Goal: Task Accomplishment & Management: Manage account settings

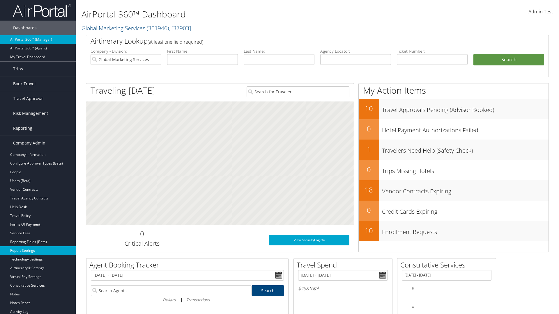
click at [38, 251] on link "Report Settings" at bounding box center [38, 251] width 76 height 9
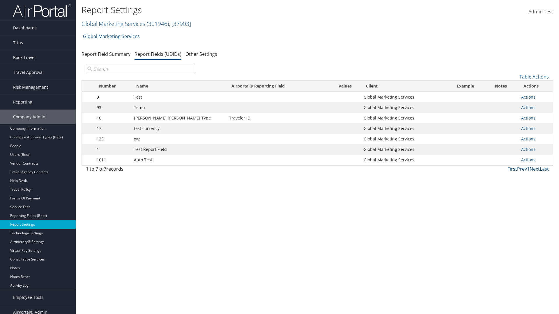
click at [140, 69] on input "search" at bounding box center [140, 69] width 109 height 10
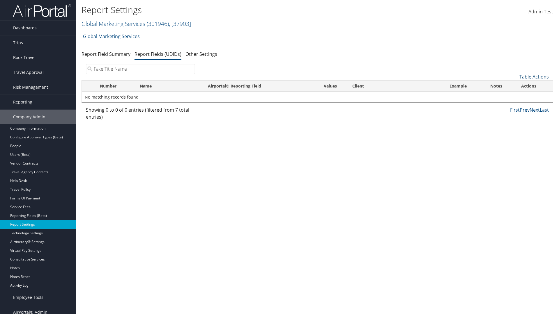
type input "Fake Title Name"
click at [534, 77] on link "Table Actions" at bounding box center [533, 77] width 29 height 6
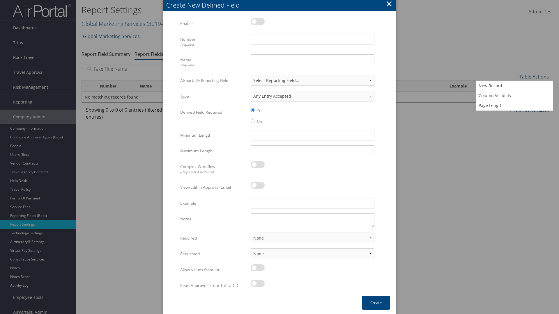
click at [258, 21] on label at bounding box center [258, 21] width 14 height 7
click at [257, 21] on input "checkbox" at bounding box center [256, 23] width 4 height 4
checkbox input "true"
click at [312, 60] on input "Name Required" at bounding box center [313, 59] width 124 height 11
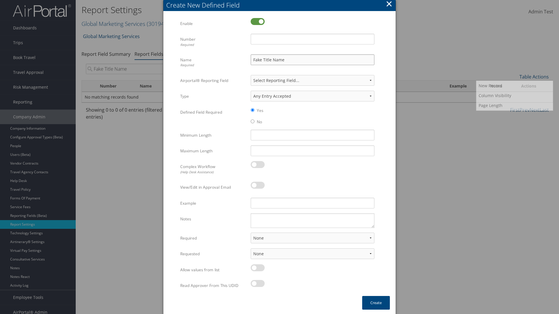
type input "Fake Title Name"
click at [312, 39] on input "Number Required" at bounding box center [313, 39] width 124 height 11
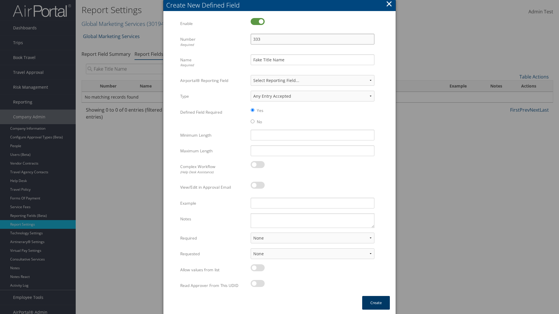
type input "333"
click at [376, 303] on button "Create" at bounding box center [376, 303] width 28 height 14
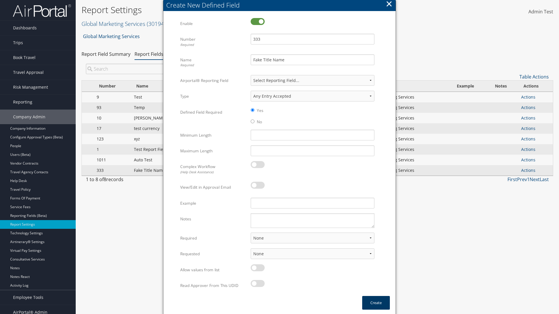
scroll to position [6, 0]
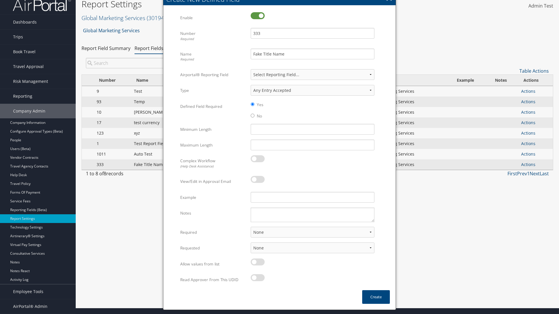
click at [140, 63] on input "search" at bounding box center [140, 63] width 109 height 10
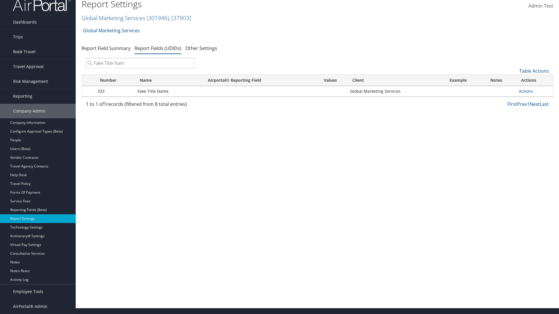
type input "Fake Title Name"
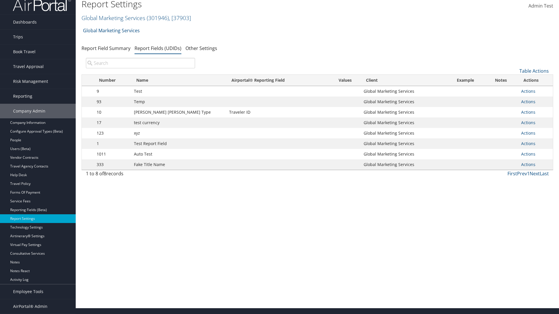
click at [140, 63] on input "search" at bounding box center [140, 63] width 109 height 10
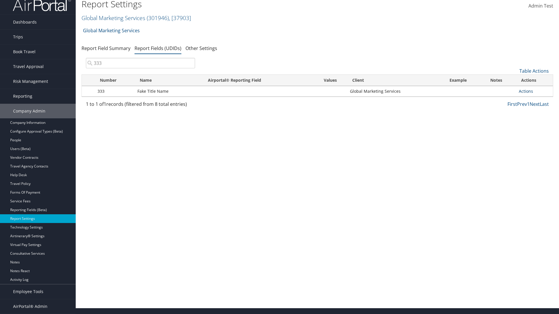
type input "333"
click at [526, 91] on link "Actions" at bounding box center [526, 92] width 14 height 6
click at [503, 120] on link "Edit" at bounding box center [503, 120] width 58 height 10
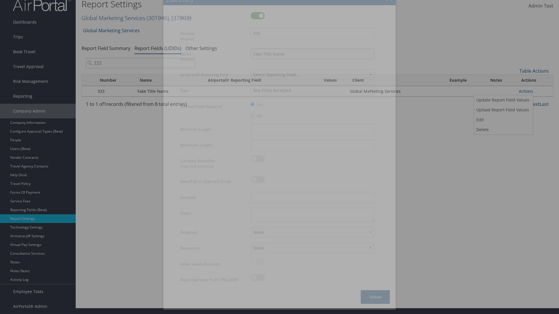
click at [312, 54] on input "Fake Title Name" at bounding box center [313, 54] width 124 height 11
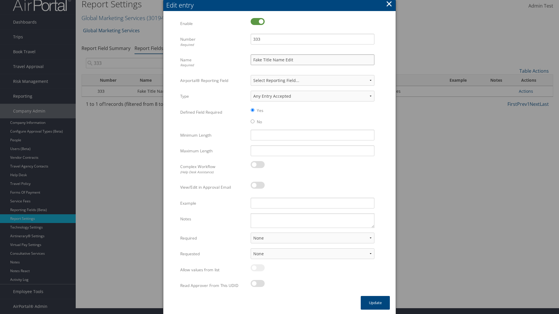
type input "Fake Title Name Edit"
click at [312, 39] on input "333" at bounding box center [313, 39] width 124 height 11
type input "3334"
click at [375, 303] on button "Update" at bounding box center [375, 303] width 29 height 14
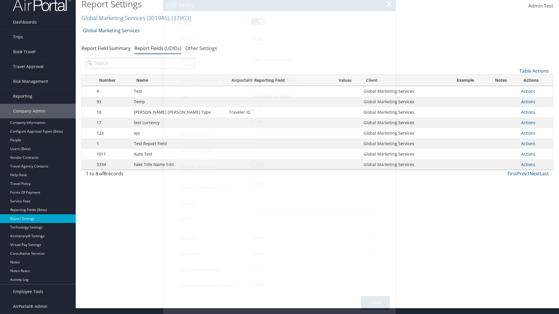
click at [140, 68] on input "search" at bounding box center [140, 63] width 109 height 10
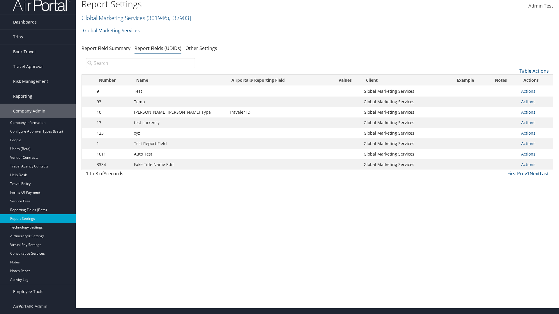
scroll to position [0, 0]
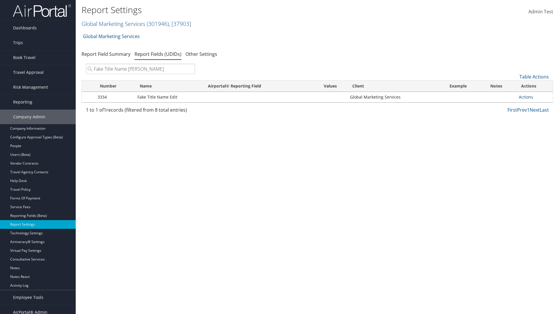
type input "Fake Title Name Edit"
click at [140, 69] on input "search" at bounding box center [140, 69] width 109 height 10
type input "3334"
click at [526, 97] on link "Actions" at bounding box center [526, 97] width 14 height 6
click at [503, 116] on link "Upload Report Field Values" at bounding box center [503, 116] width 58 height 10
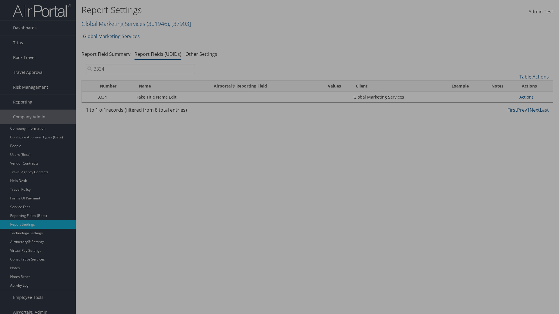
click at [0, 0] on link "Get Template" at bounding box center [0, 0] width 0 height 0
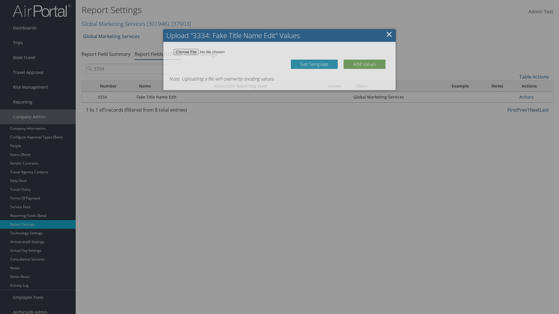
type input "C:\fakepath\udidValues.csv"
click at [365, 64] on button "Add Values" at bounding box center [365, 64] width 42 height 9
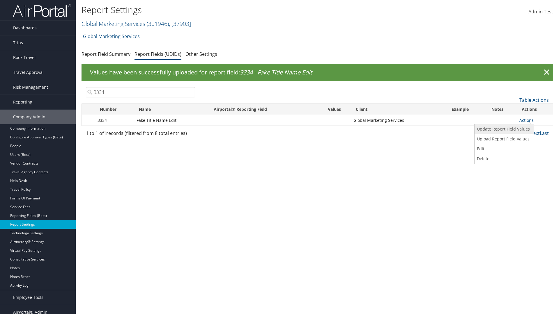
click at [503, 129] on link "Update Report Field Values" at bounding box center [504, 129] width 58 height 10
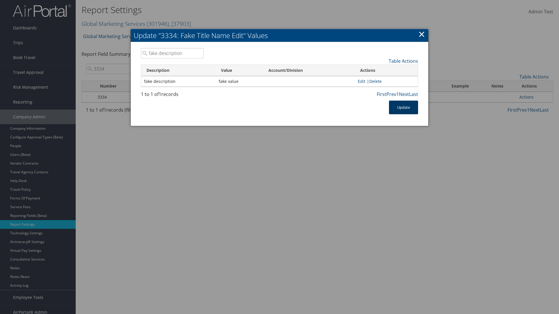
type input "fake description"
click at [404, 107] on button "Update" at bounding box center [403, 108] width 29 height 14
